Goal: Find specific page/section

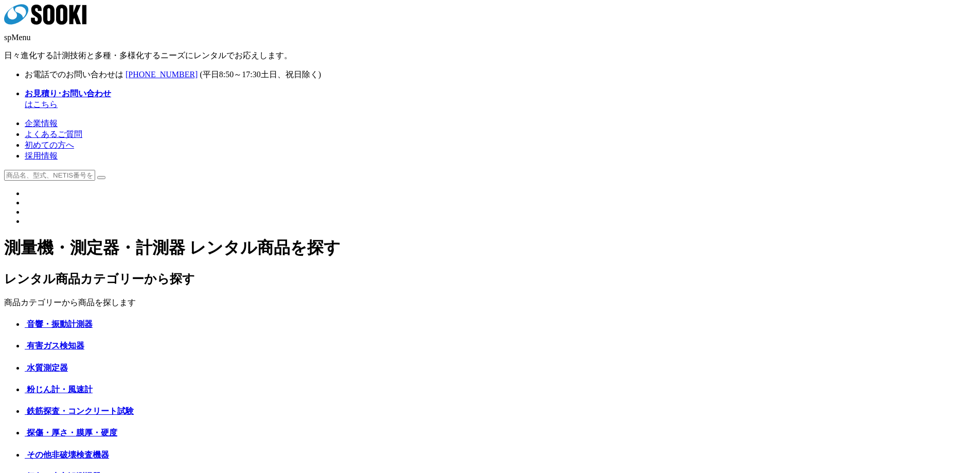
click at [95, 170] on input "text" at bounding box center [49, 175] width 91 height 11
type input "商品名、型式、NETIS番号を入力してください"
click at [95, 170] on input "text" at bounding box center [49, 175] width 91 height 11
paste input "熱中症予防ＷＢ"
type input "熱中症予防ＷＢ"
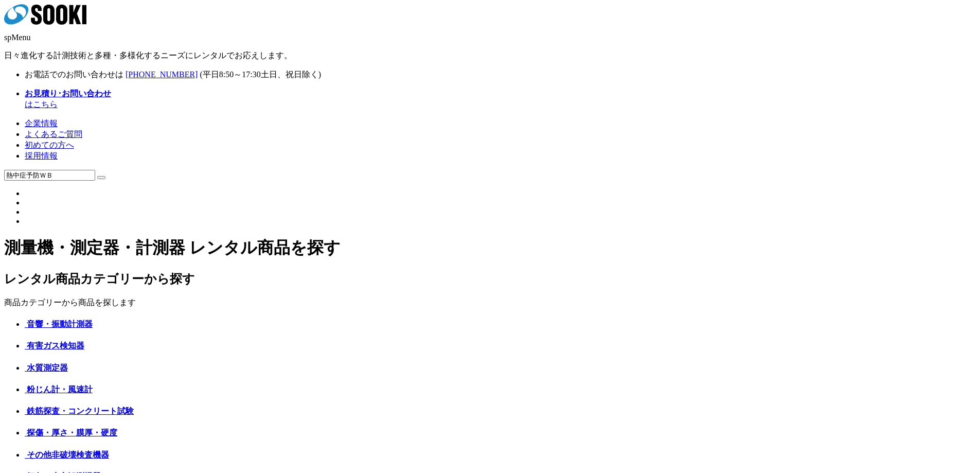
click at [101, 177] on img at bounding box center [101, 177] width 0 height 0
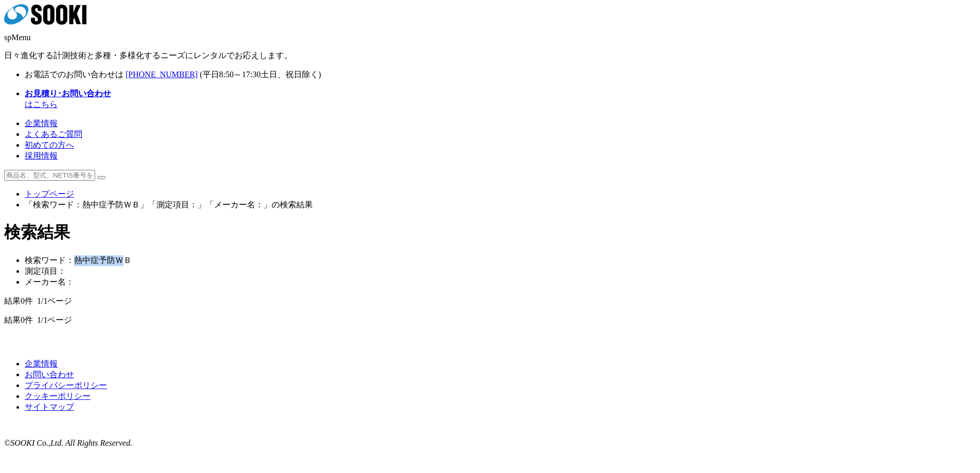
drag, startPoint x: 231, startPoint y: 192, endPoint x: 400, endPoint y: 37, distance: 229.3
click at [272, 255] on li "検索ワード： 熱中症予防ＷＢ" at bounding box center [500, 260] width 951 height 11
copy li "熱中症予防Ｗ"
